Goal: Navigation & Orientation: Find specific page/section

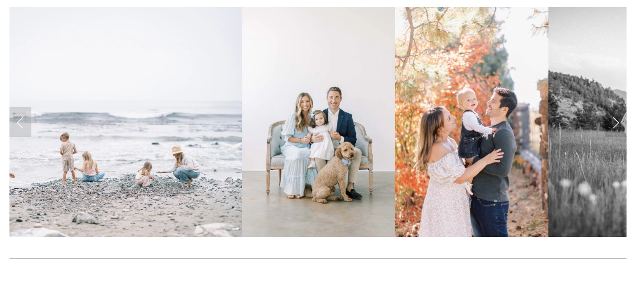
scroll to position [275, 0]
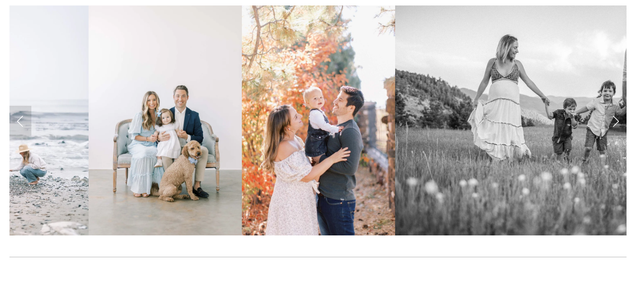
click at [620, 116] on link "Next Slide" at bounding box center [615, 121] width 22 height 30
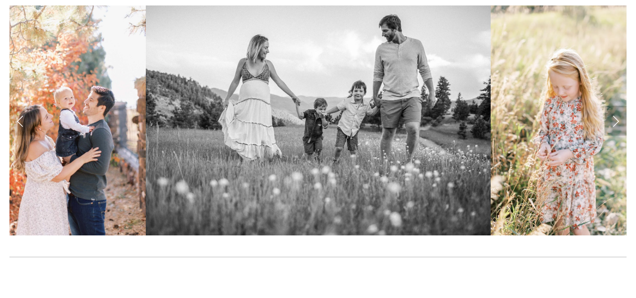
click at [618, 119] on link "Next Slide" at bounding box center [615, 121] width 22 height 30
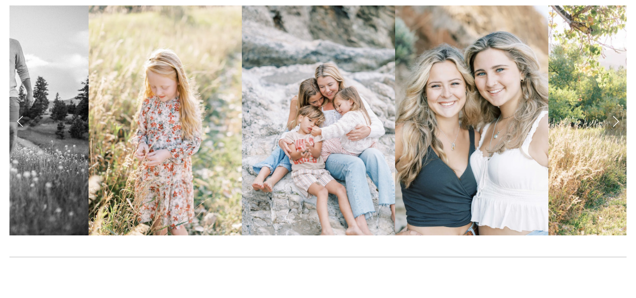
click at [618, 119] on link "Next Slide" at bounding box center [615, 121] width 22 height 30
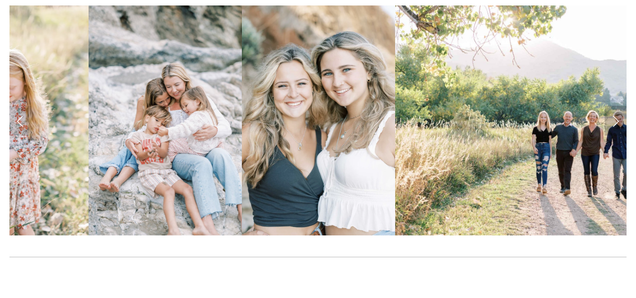
click at [618, 119] on link "Next Slide" at bounding box center [615, 121] width 22 height 30
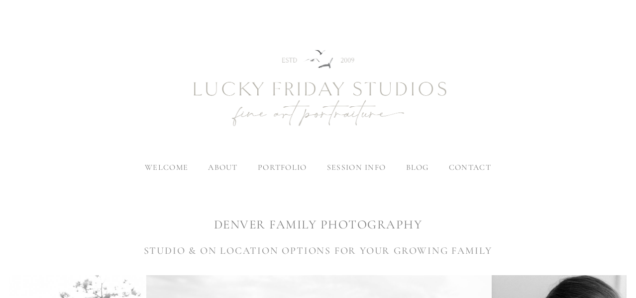
scroll to position [7, 0]
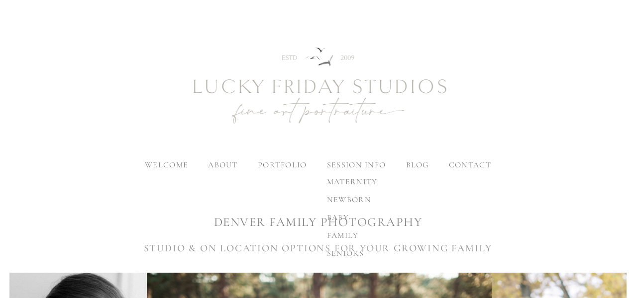
click at [336, 234] on span "family" at bounding box center [343, 236] width 32 height 10
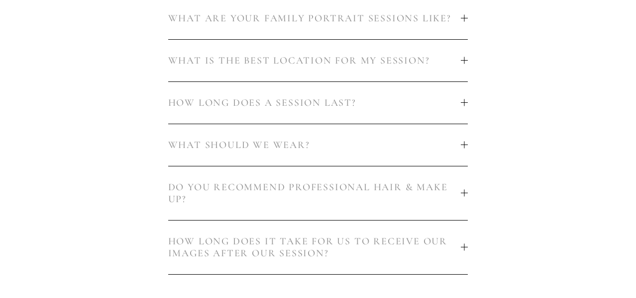
scroll to position [622, 0]
